Goal: Information Seeking & Learning: Understand process/instructions

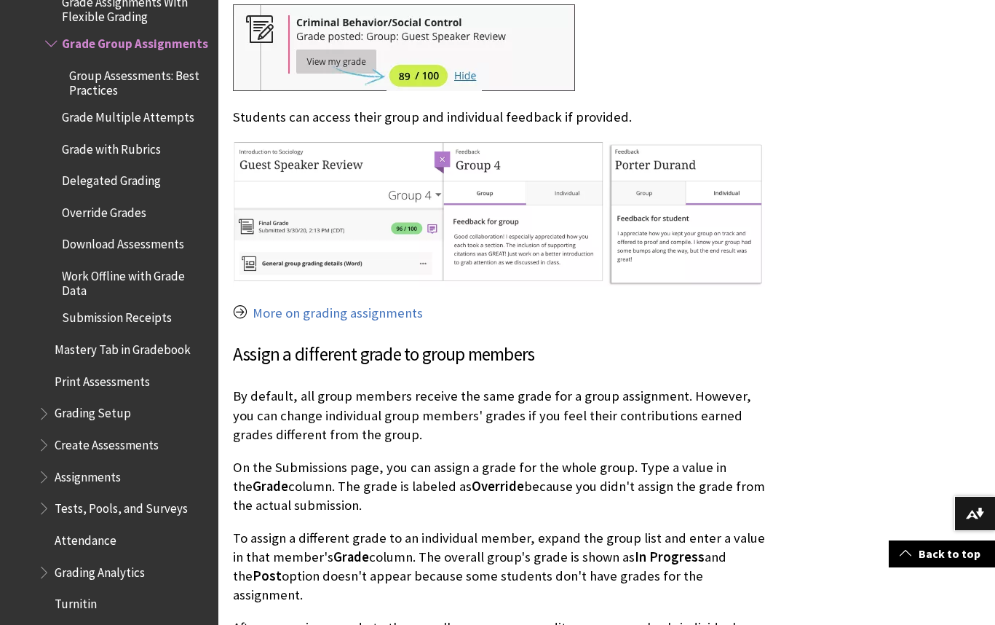
scroll to position [2476, 0]
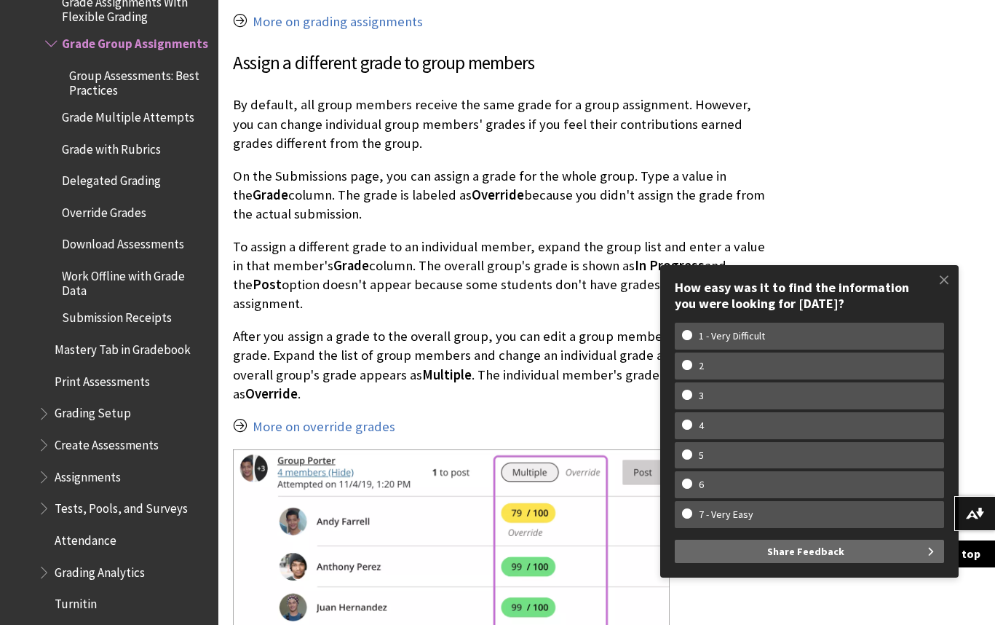
click at [946, 276] on span at bounding box center [944, 279] width 31 height 31
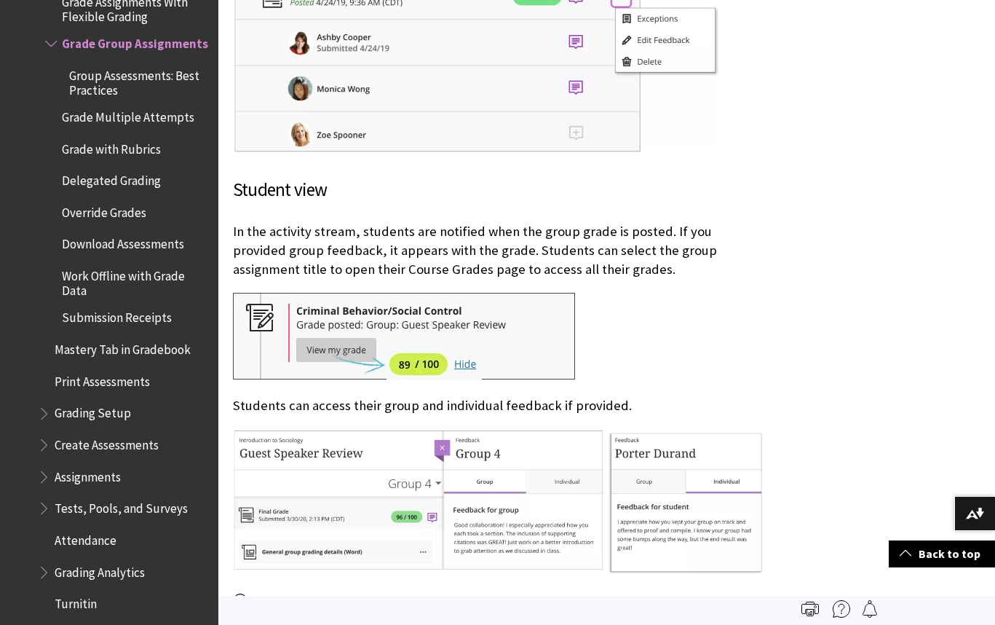
scroll to position [1893, 0]
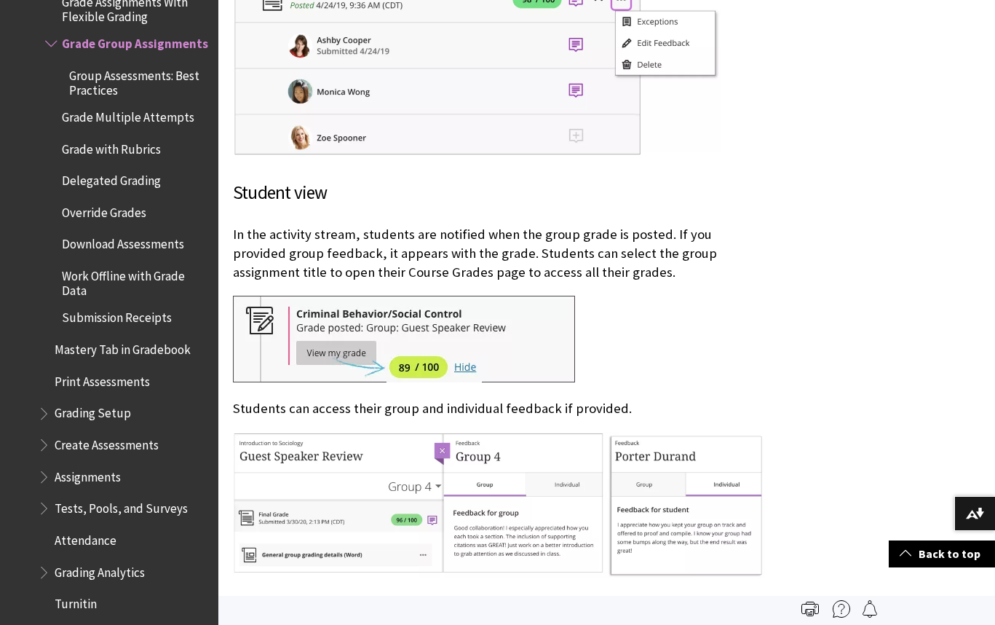
click at [352, 248] on p "In the activity stream, students are notified when the group grade is posted. I…" at bounding box center [499, 254] width 532 height 58
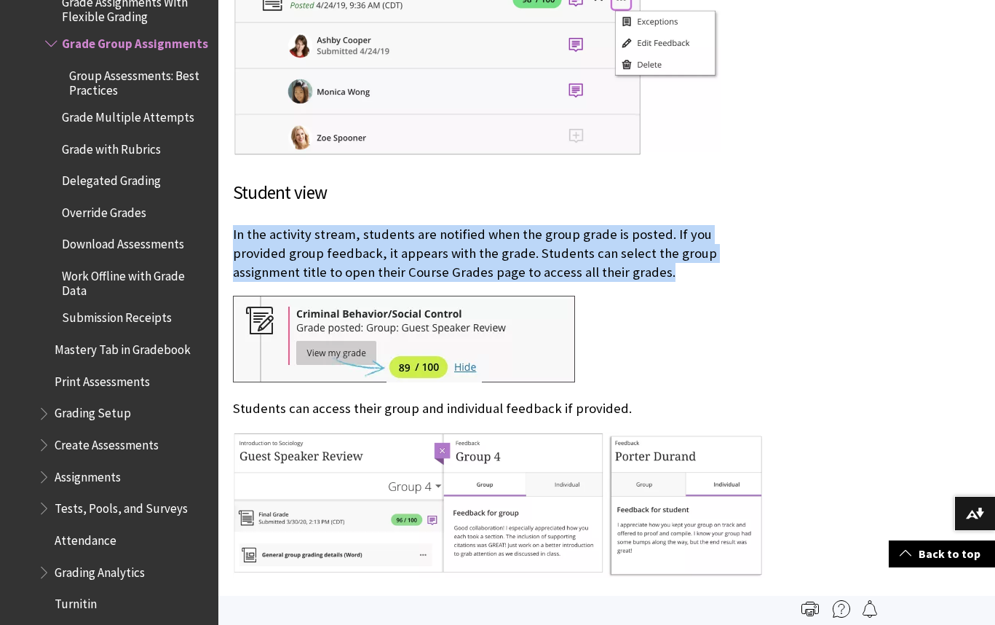
click at [352, 248] on p "In the activity stream, students are notified when the group grade is posted. I…" at bounding box center [499, 254] width 532 height 58
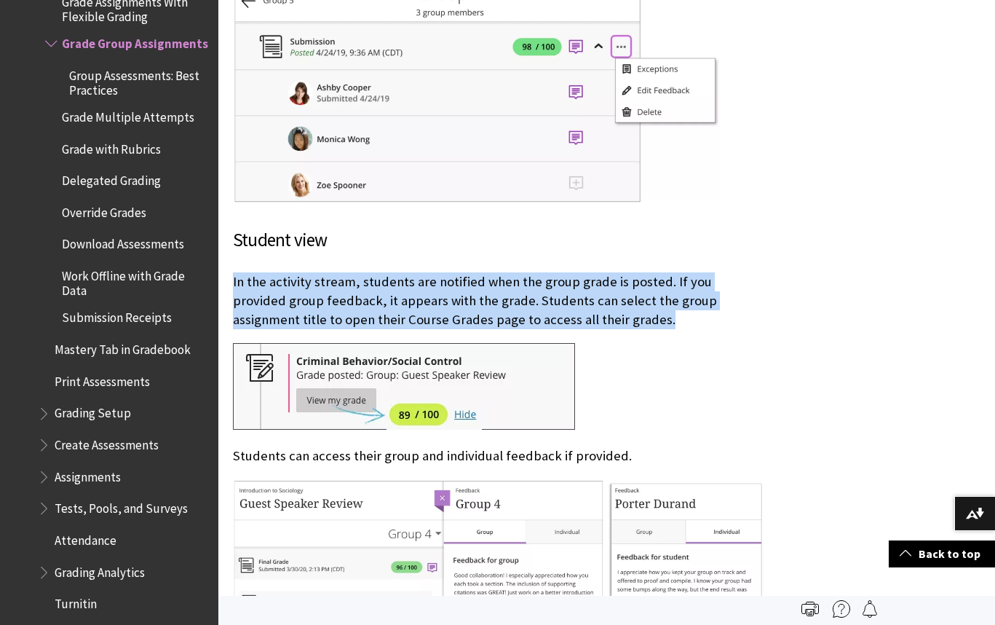
scroll to position [1820, 0]
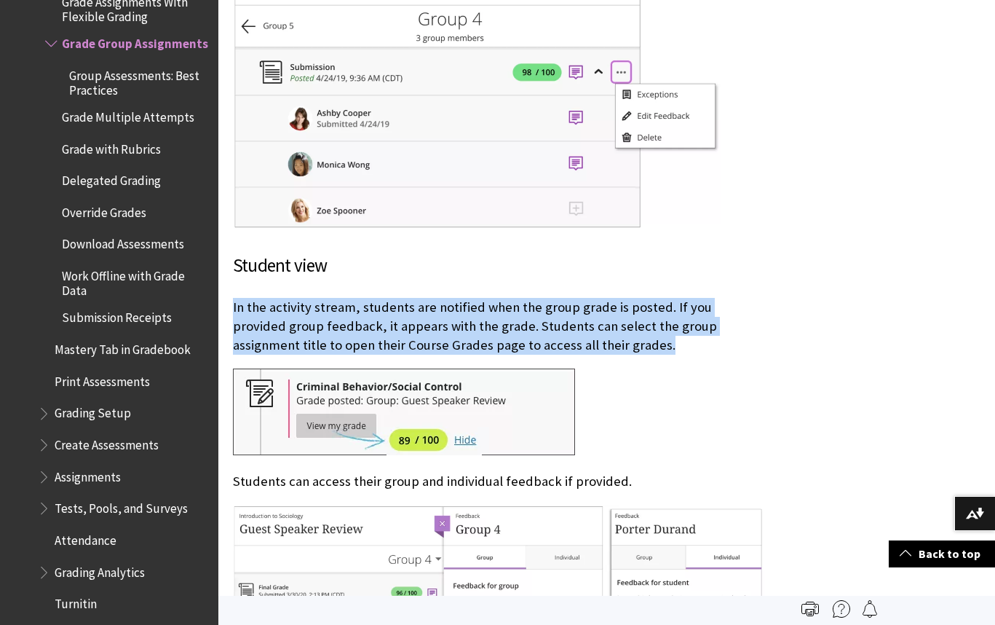
click at [403, 312] on p "In the activity stream, students are notified when the group grade is posted. I…" at bounding box center [499, 327] width 532 height 58
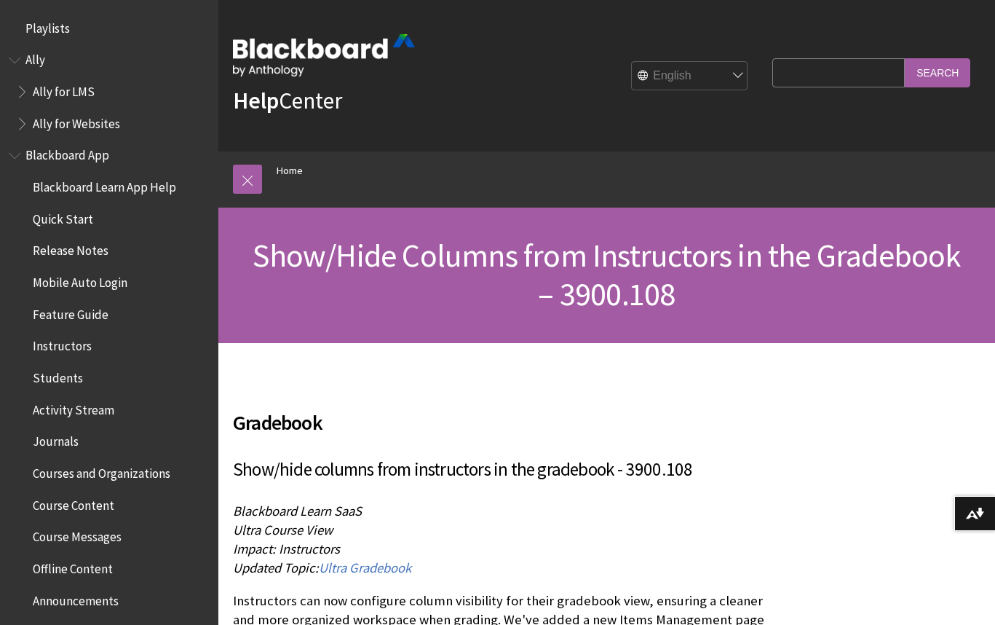
click at [799, 71] on input "Search Query" at bounding box center [839, 72] width 133 height 28
type input "hide grade column from students"
click at [905, 58] on input "Search" at bounding box center [938, 72] width 66 height 28
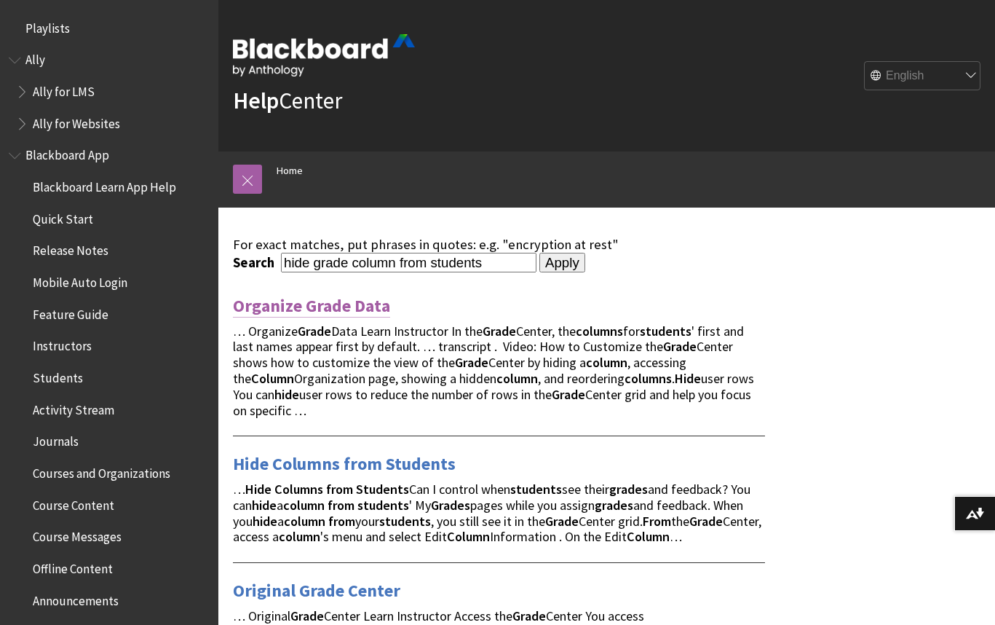
click at [328, 311] on link "Organize Grade Data" at bounding box center [311, 305] width 157 height 23
click at [499, 267] on input "hide grade column from students" at bounding box center [409, 263] width 256 height 20
type input "hide grade column from students ultra"
click at [540, 253] on input "Apply" at bounding box center [563, 263] width 46 height 20
click at [553, 264] on input "Apply" at bounding box center [563, 263] width 46 height 20
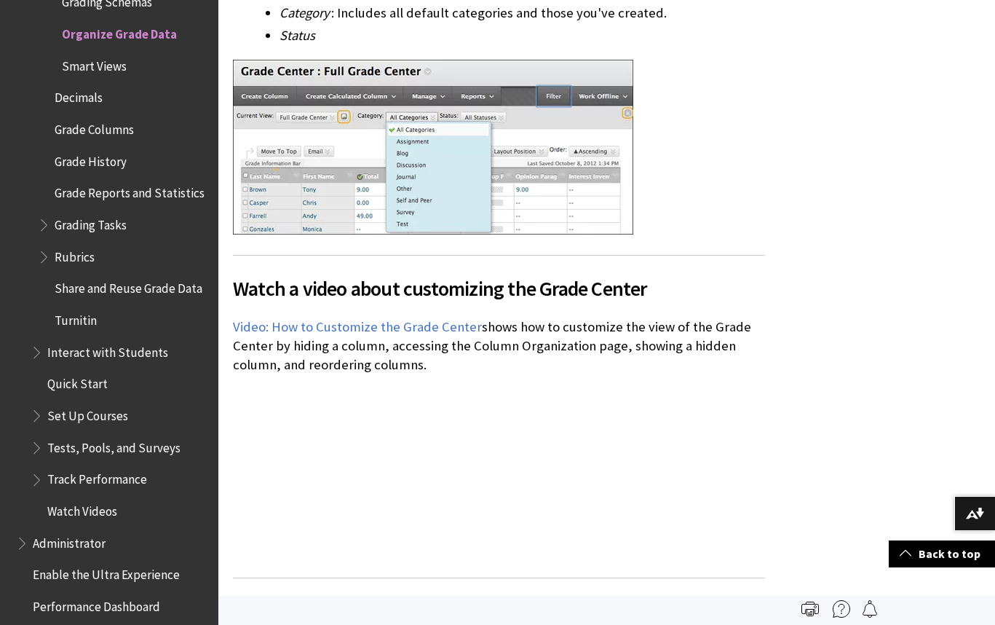
scroll to position [437, 0]
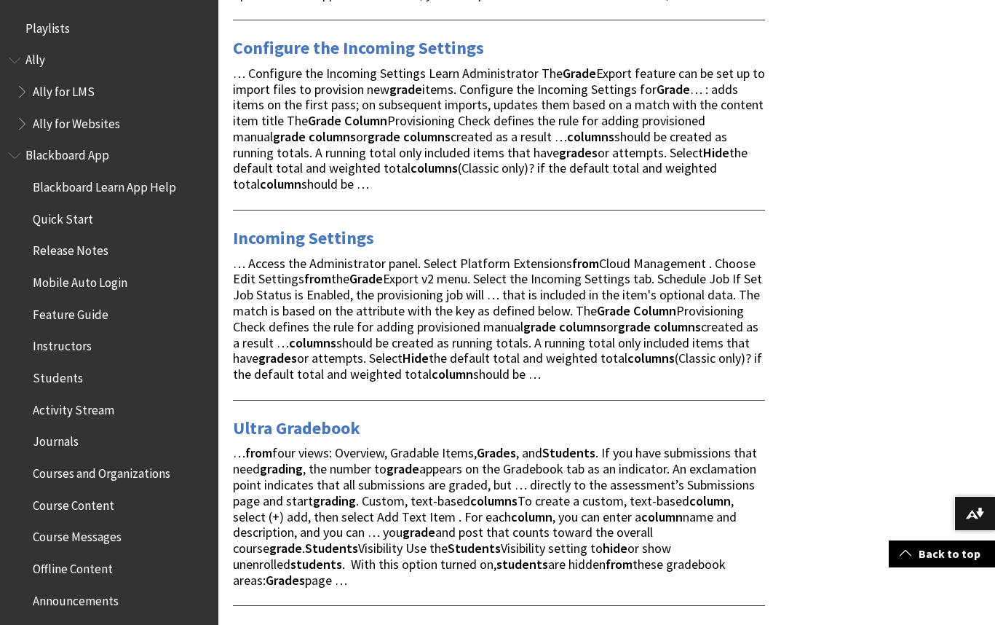
scroll to position [437, 0]
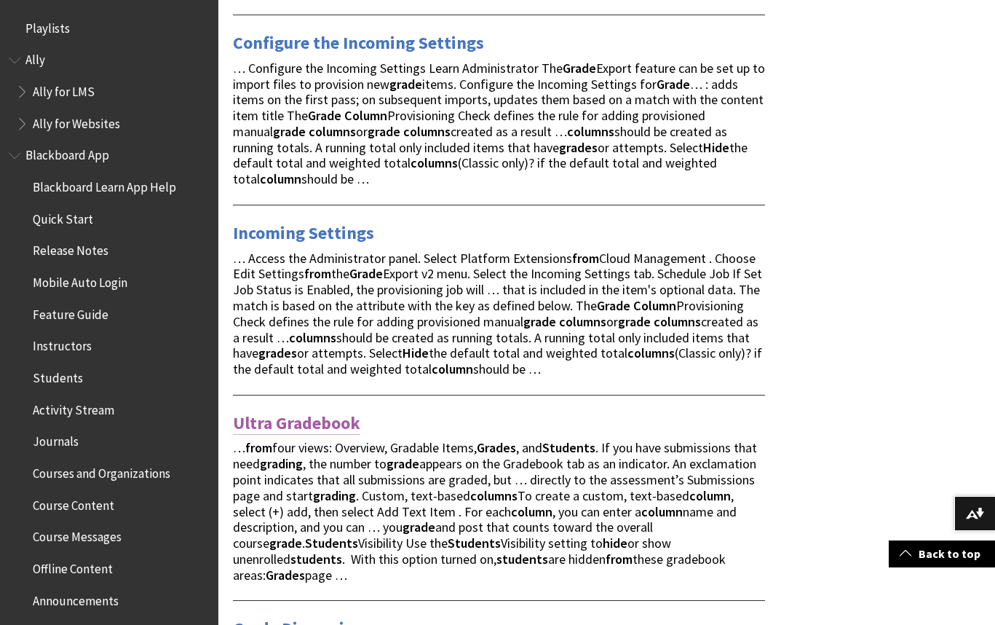
click at [296, 425] on link "Ultra Gradebook" at bounding box center [296, 422] width 127 height 23
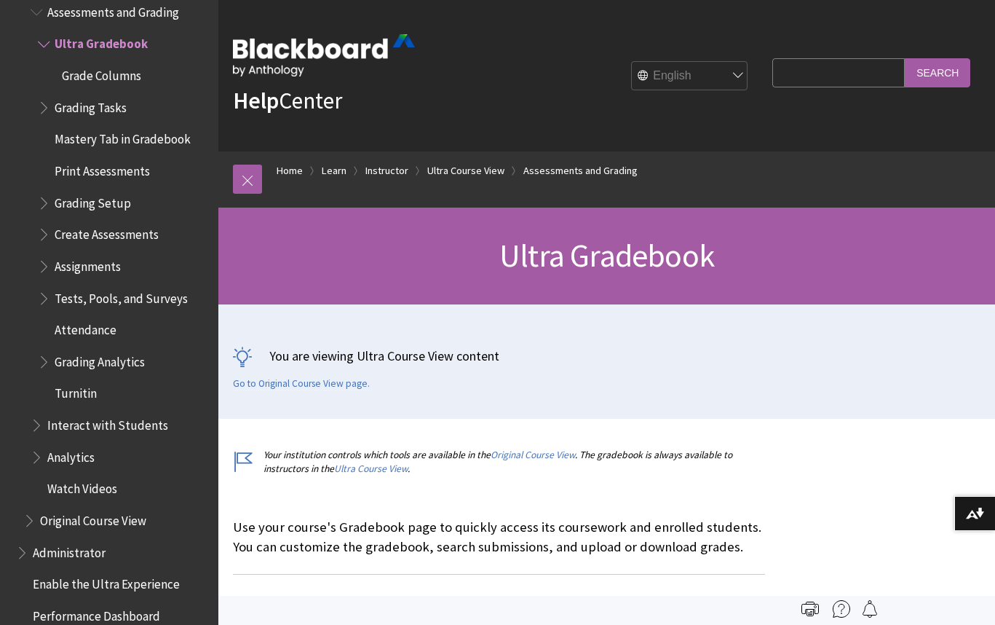
click at [816, 68] on input "Search Query" at bounding box center [839, 72] width 133 height 28
type input "change grade visibility for students"
click at [905, 58] on input "Search" at bounding box center [938, 72] width 66 height 28
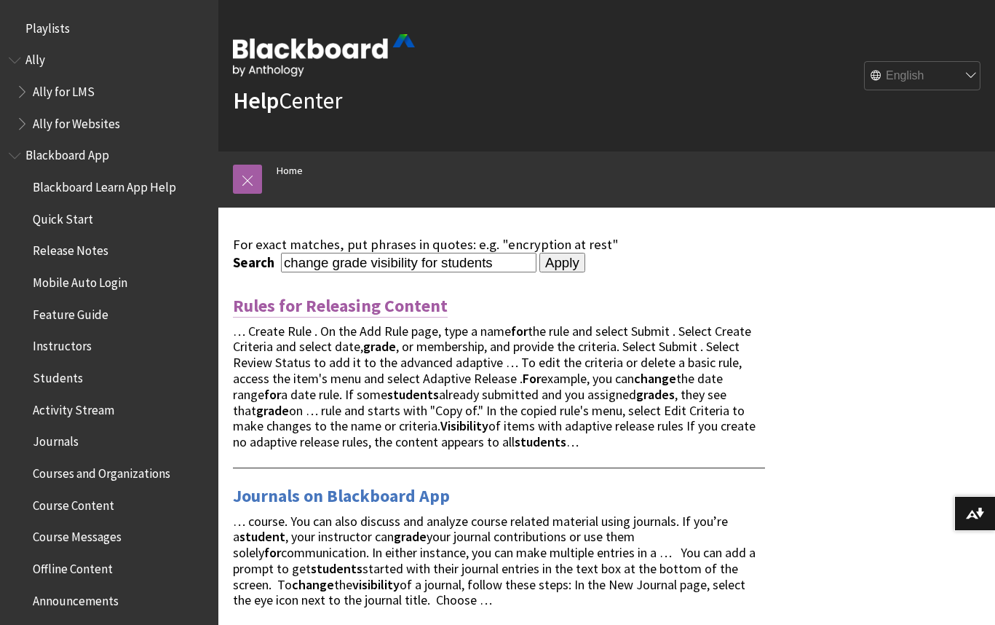
click at [381, 306] on link "Rules for Releasing Content" at bounding box center [340, 305] width 215 height 23
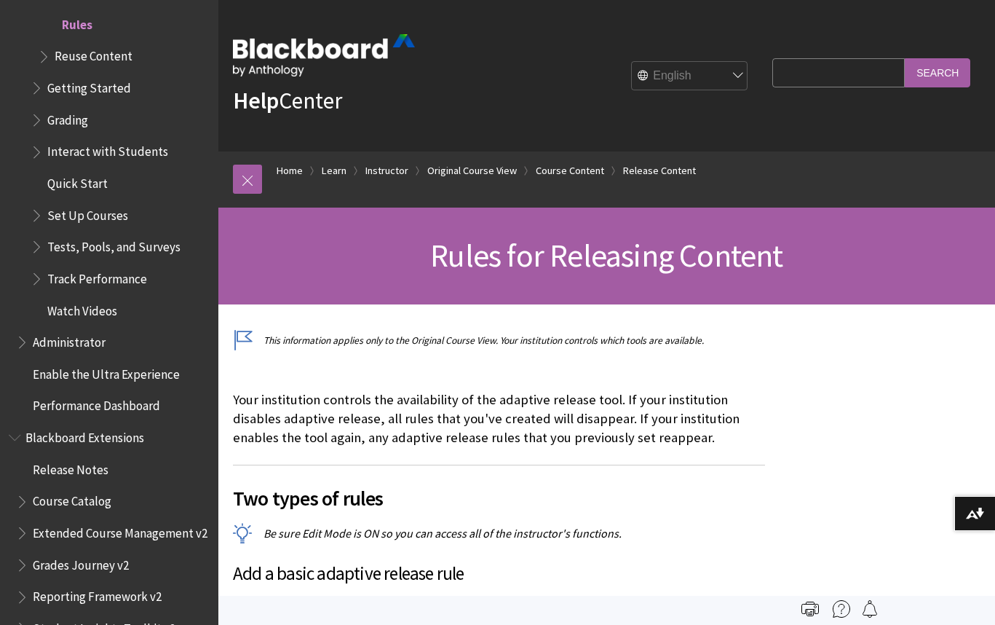
click at [804, 74] on input "Search Query" at bounding box center [839, 72] width 133 height 28
type input "hide grades from student"
click at [905, 58] on input "Search" at bounding box center [938, 72] width 66 height 28
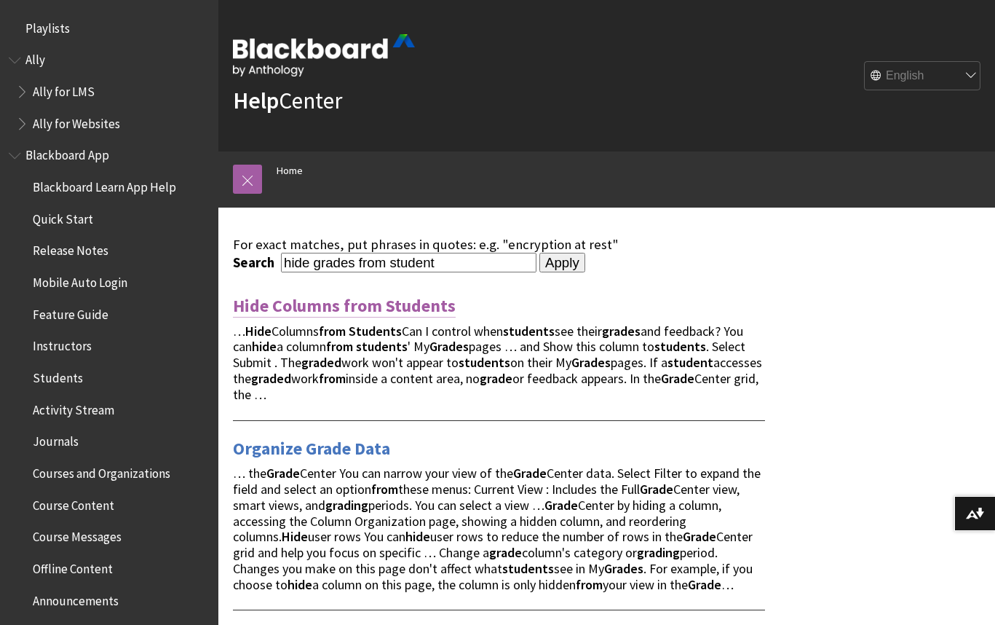
click at [373, 308] on link "Hide Columns from Students" at bounding box center [344, 305] width 223 height 23
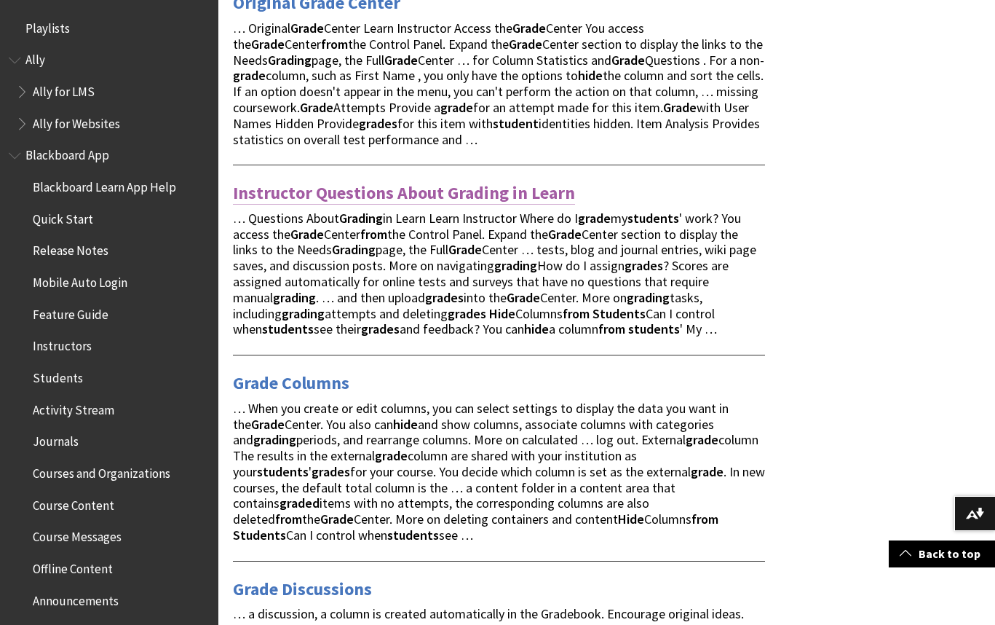
scroll to position [801, 0]
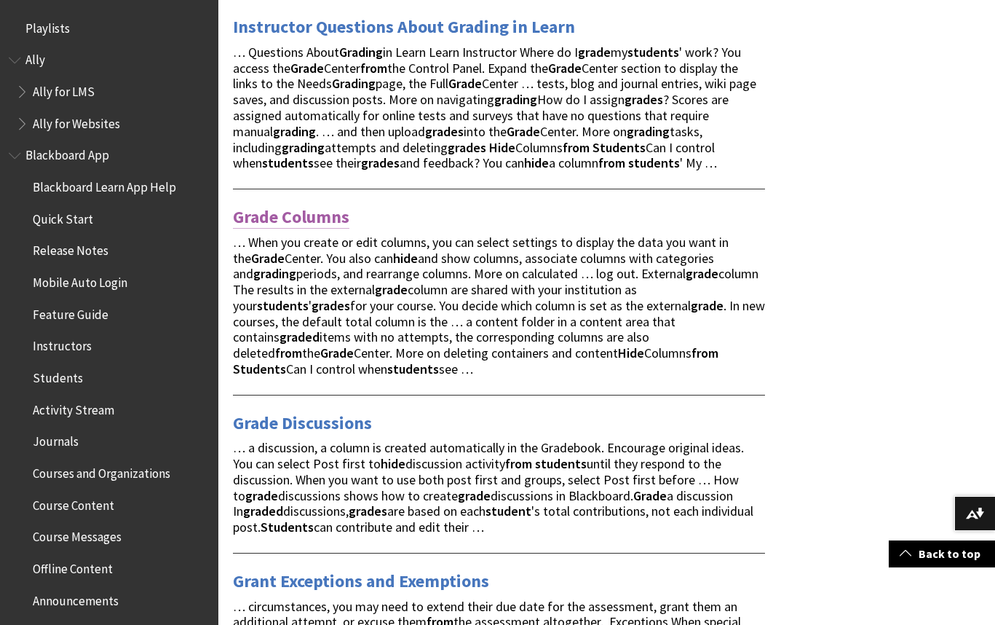
click at [295, 229] on link "Grade Columns" at bounding box center [291, 216] width 117 height 23
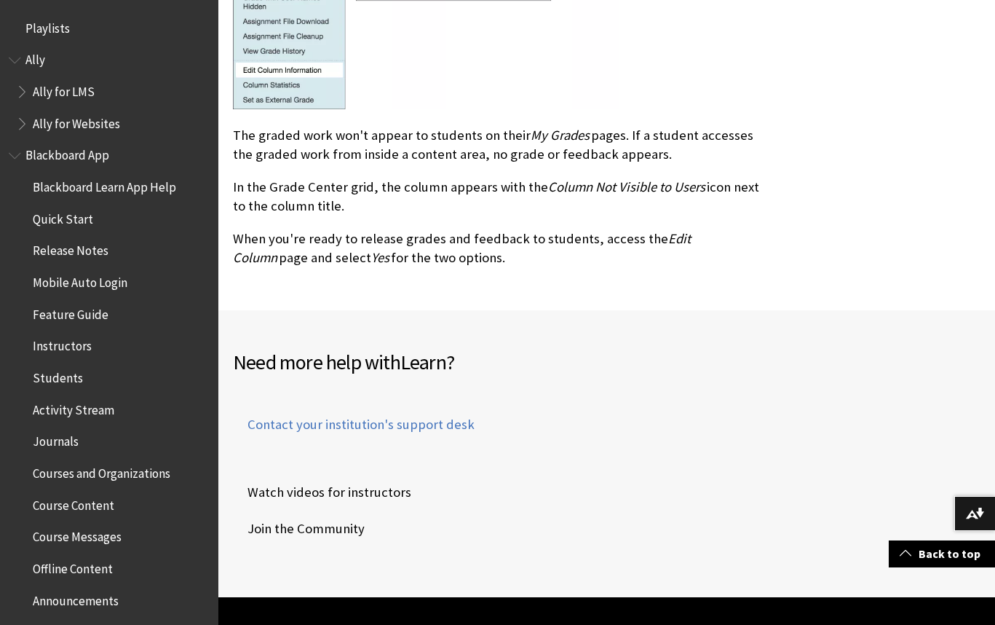
scroll to position [928, 0]
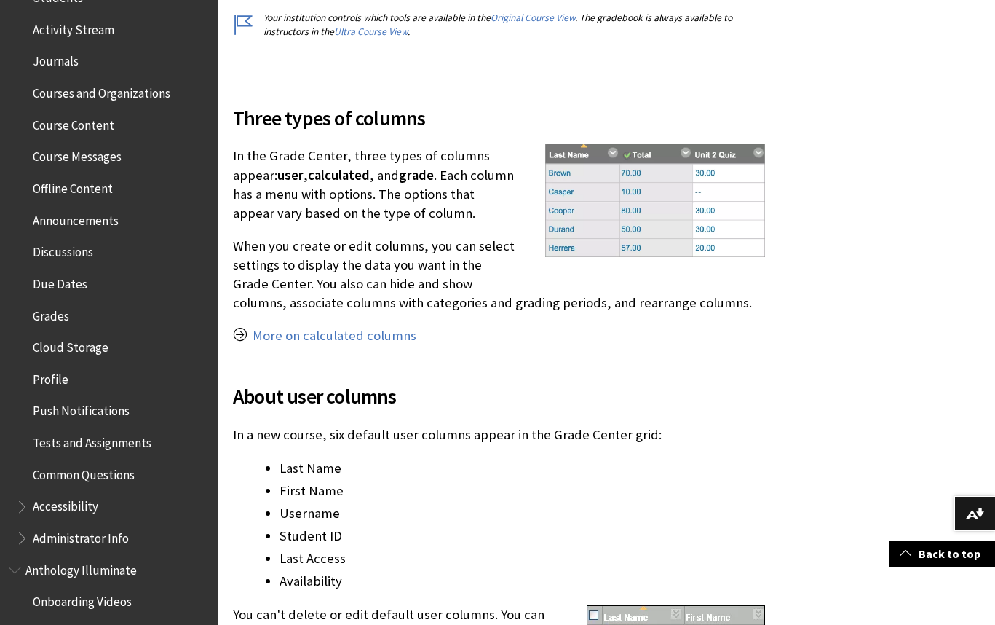
scroll to position [437, 0]
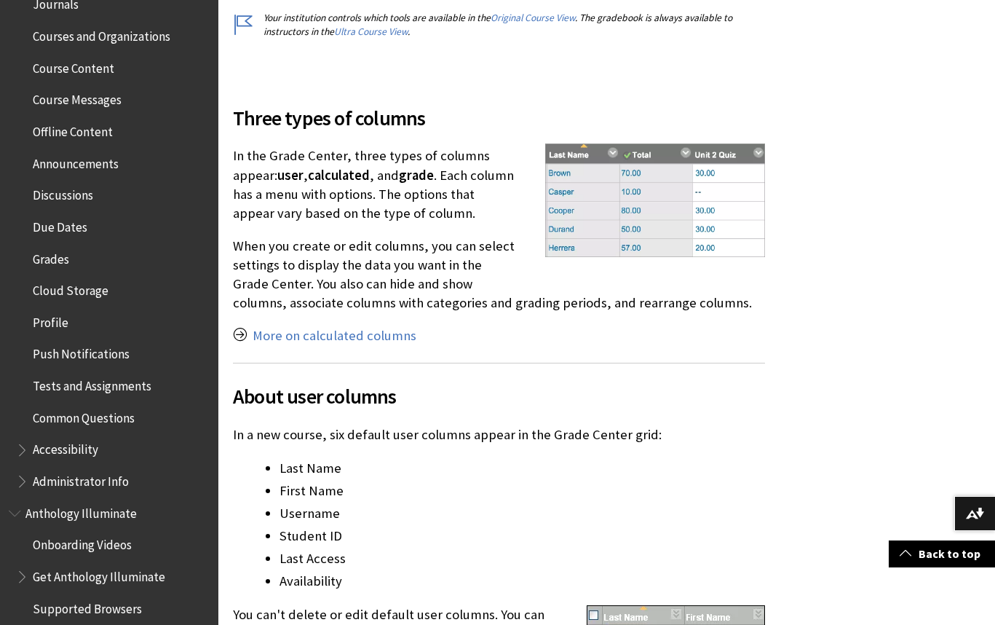
click at [50, 259] on span "Grades" at bounding box center [51, 257] width 36 height 20
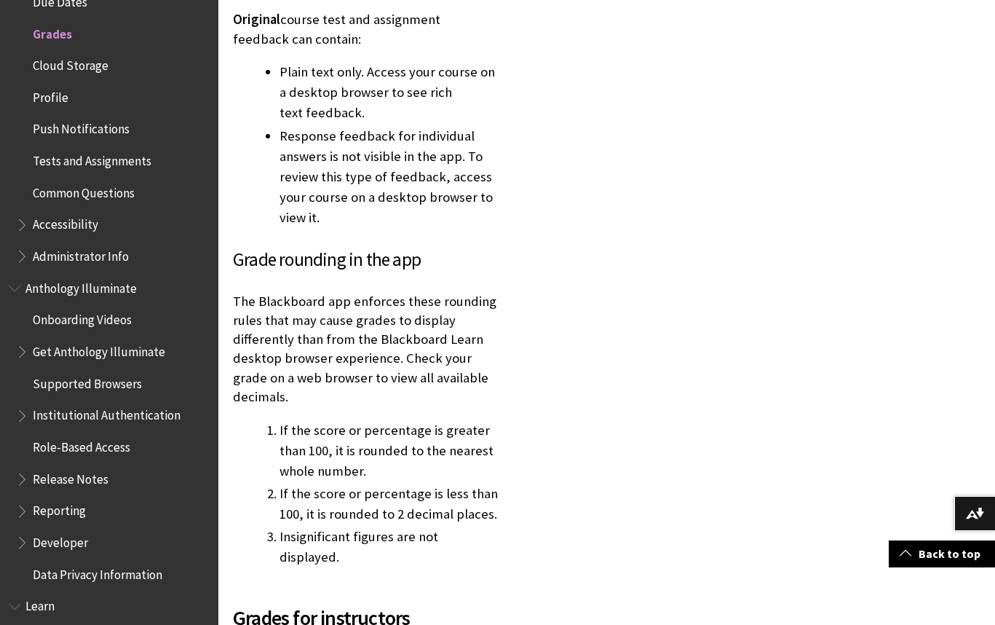
scroll to position [3787, 0]
